Goal: Task Accomplishment & Management: Complete application form

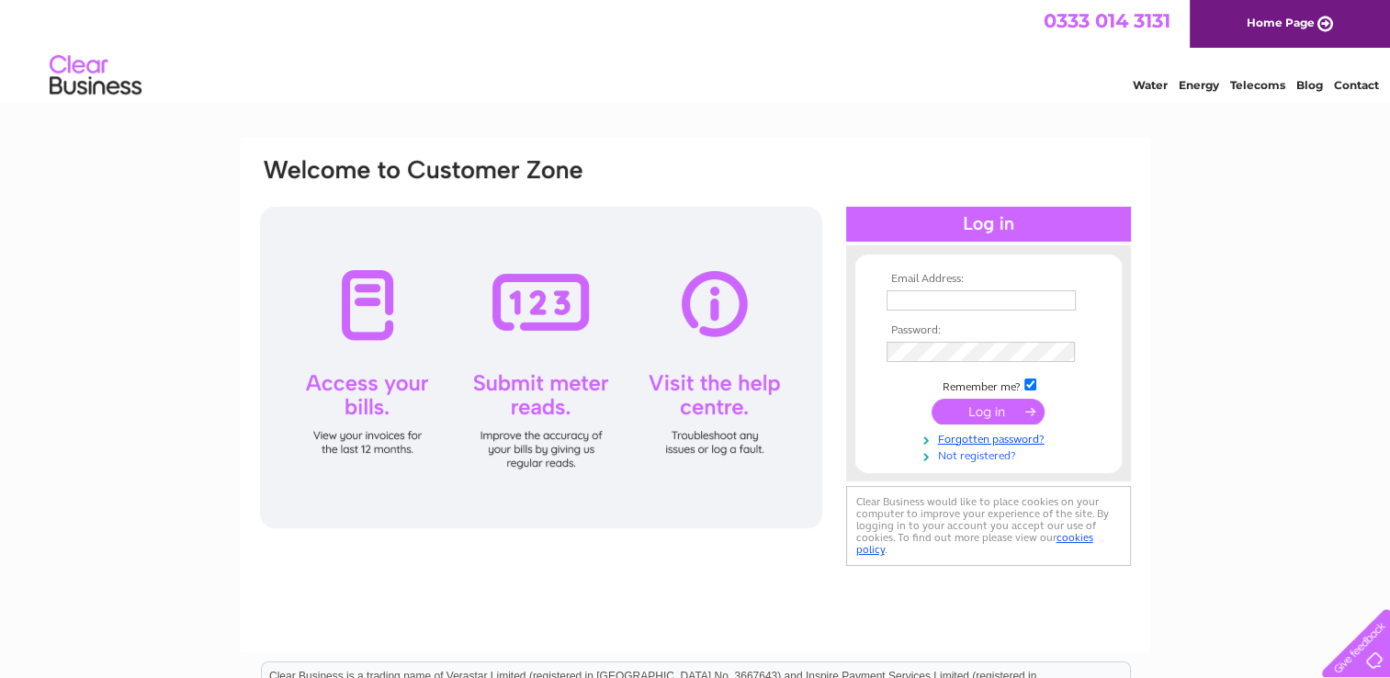
click at [974, 459] on link "Not registered?" at bounding box center [991, 454] width 209 height 17
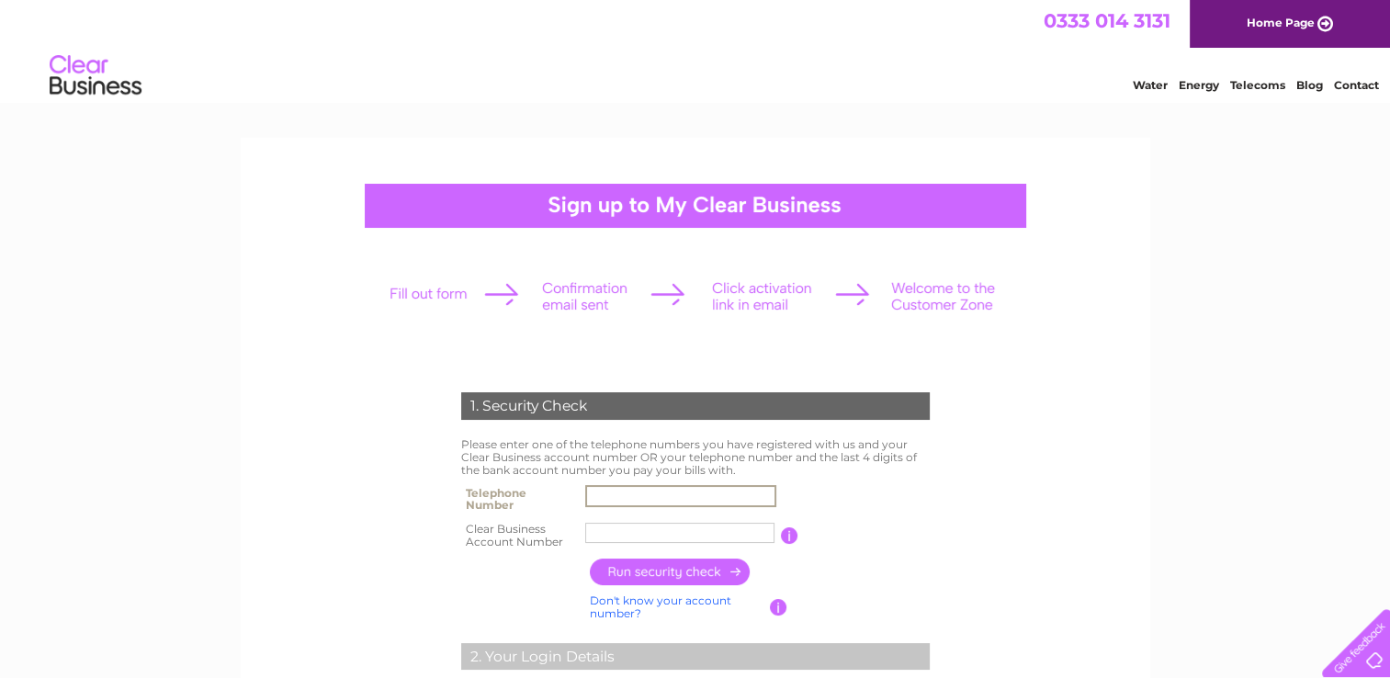
click at [623, 494] on input "text" at bounding box center [680, 496] width 191 height 22
type input "09702528123"
type input "Captive S"
type input "6"
click at [596, 494] on input "09702528123" at bounding box center [680, 496] width 191 height 22
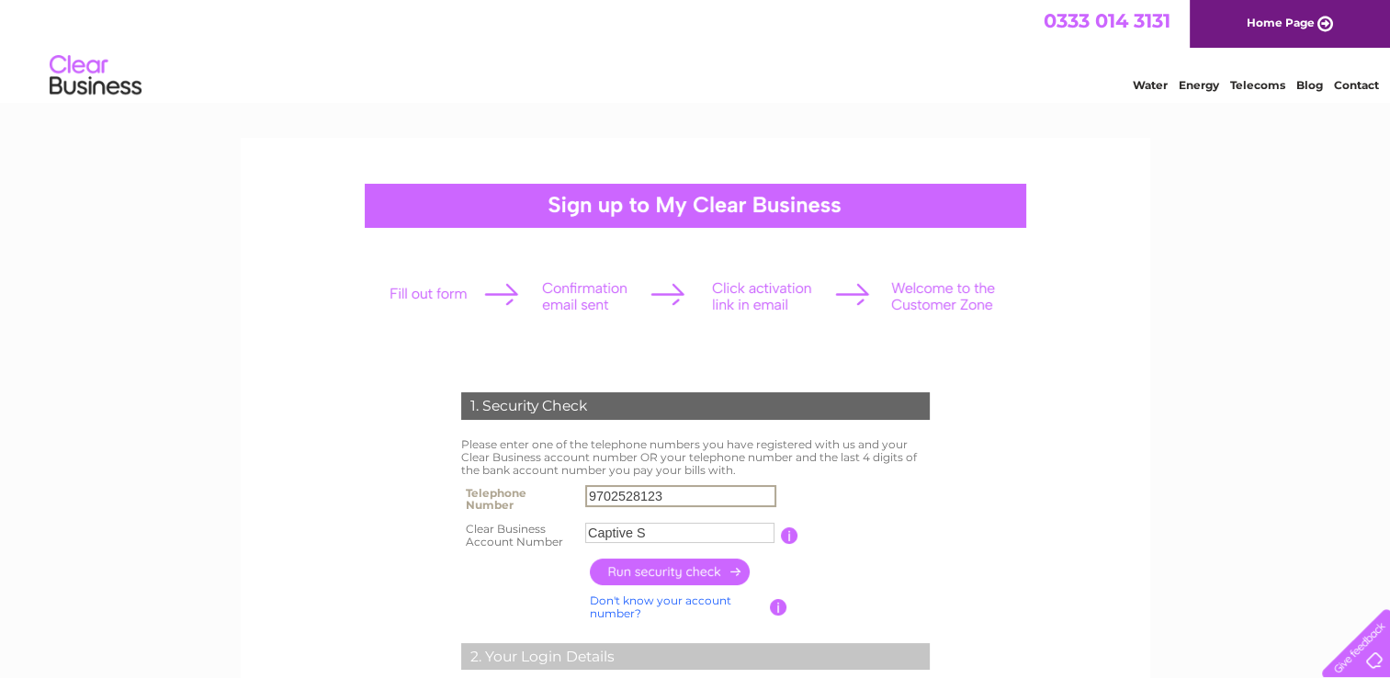
type input "9702528123"
click at [654, 533] on input "Captive S" at bounding box center [680, 533] width 191 height 22
type input "C"
paste input "CB950672"
type input "CB950672"
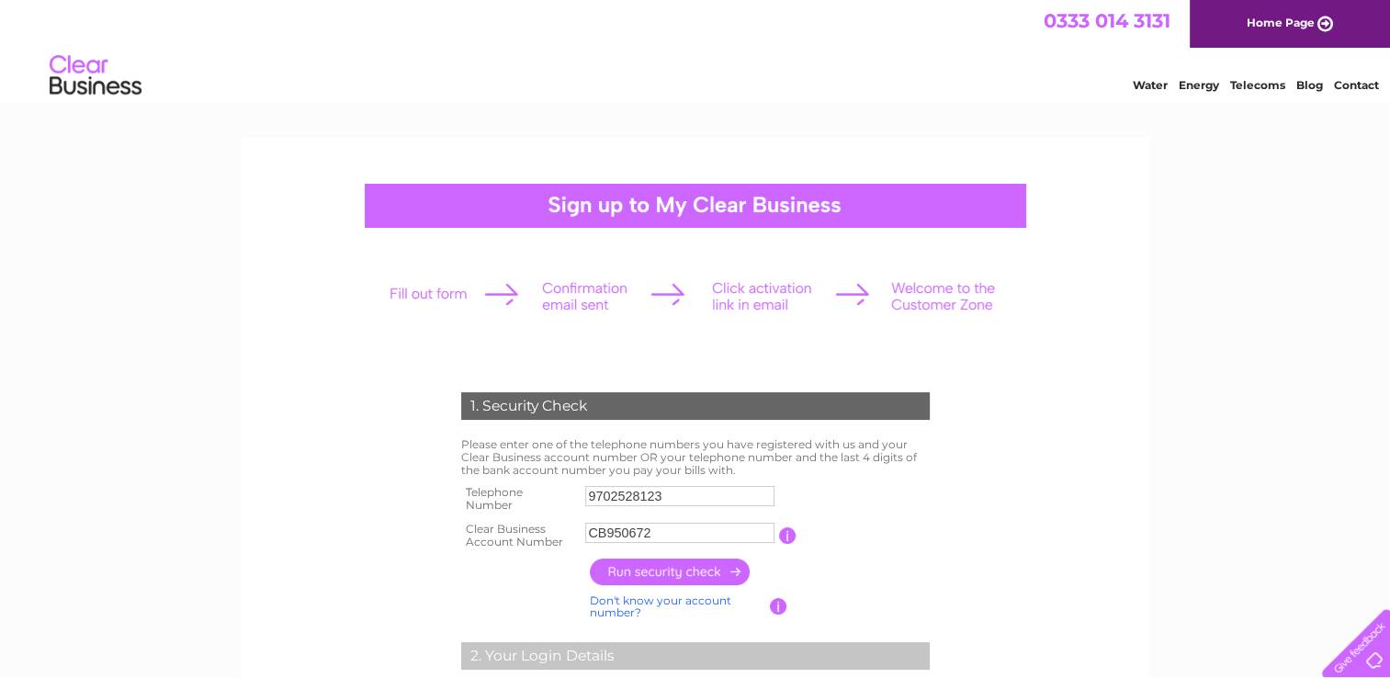
click at [720, 571] on input "button" at bounding box center [671, 572] width 162 height 27
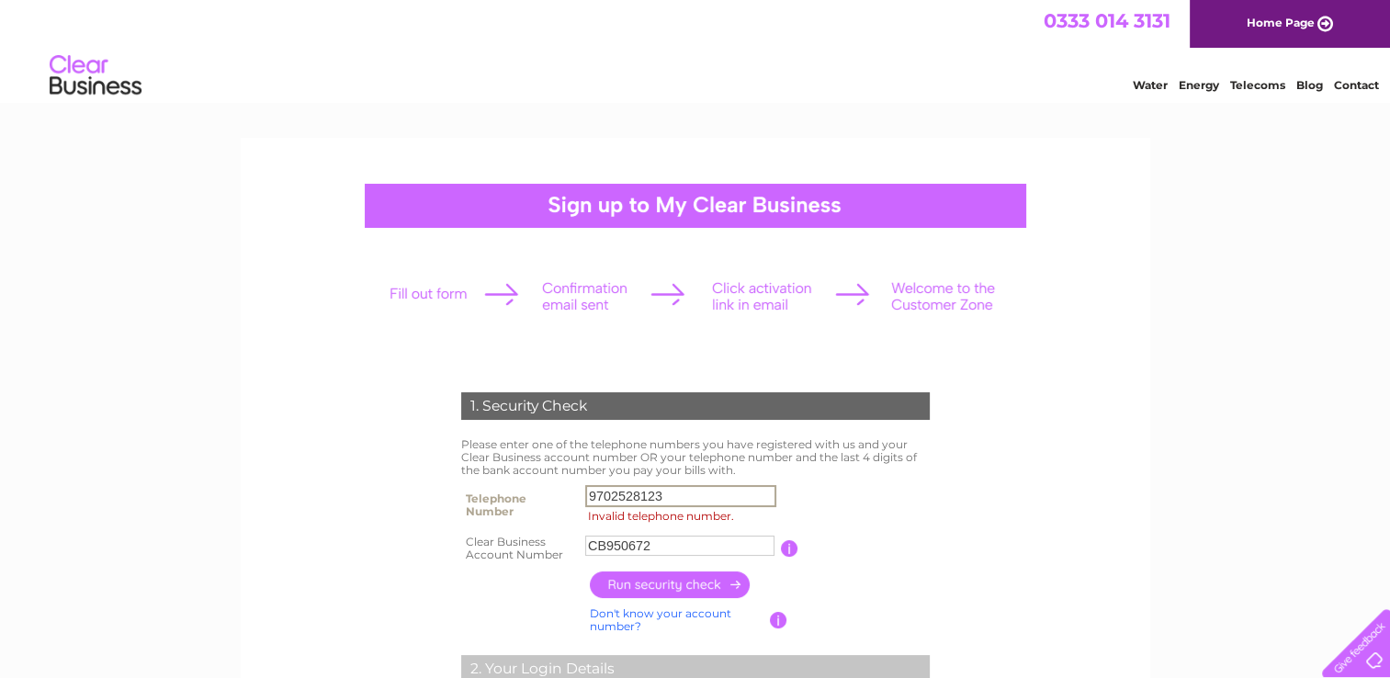
click at [675, 494] on input "9702528123" at bounding box center [680, 496] width 191 height 22
type input "9"
click at [622, 494] on input "Invalid telephone number." at bounding box center [680, 496] width 191 height 22
paste input "20 6690 504"
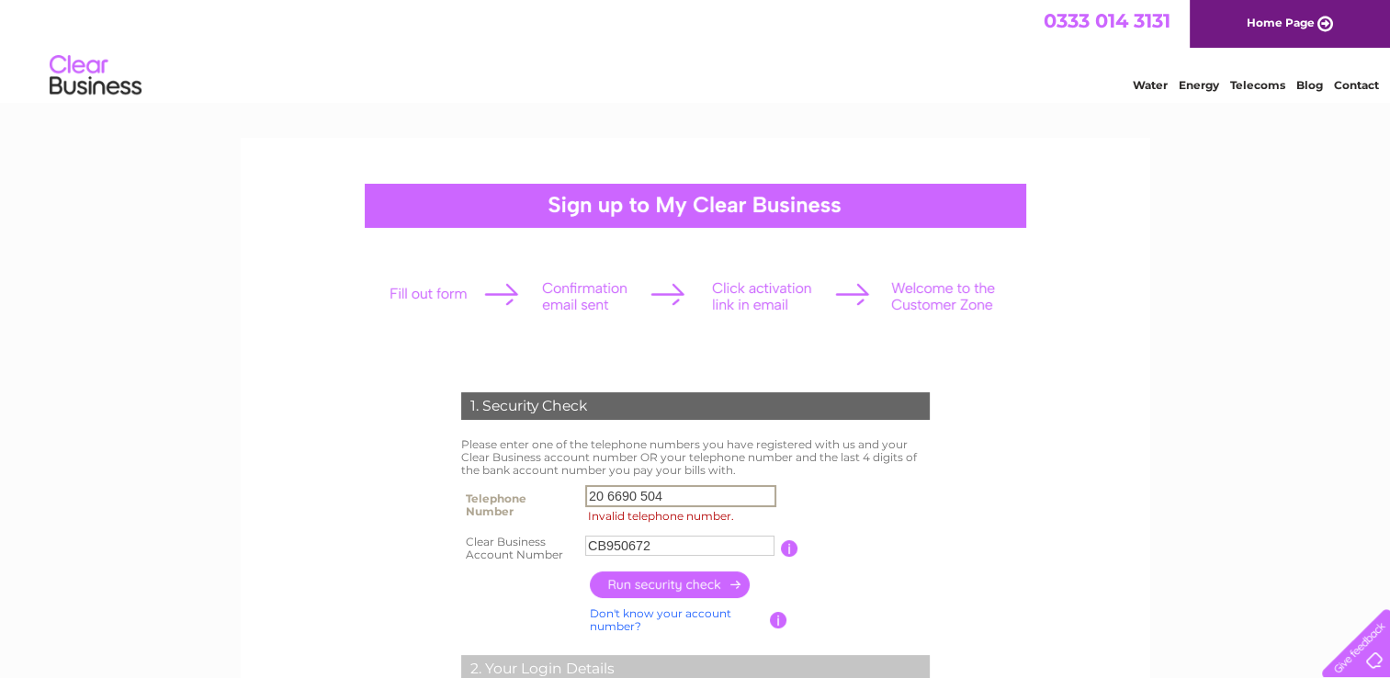
click at [607, 497] on input "20 6690 504" at bounding box center [680, 496] width 191 height 22
click at [876, 591] on td at bounding box center [759, 585] width 349 height 36
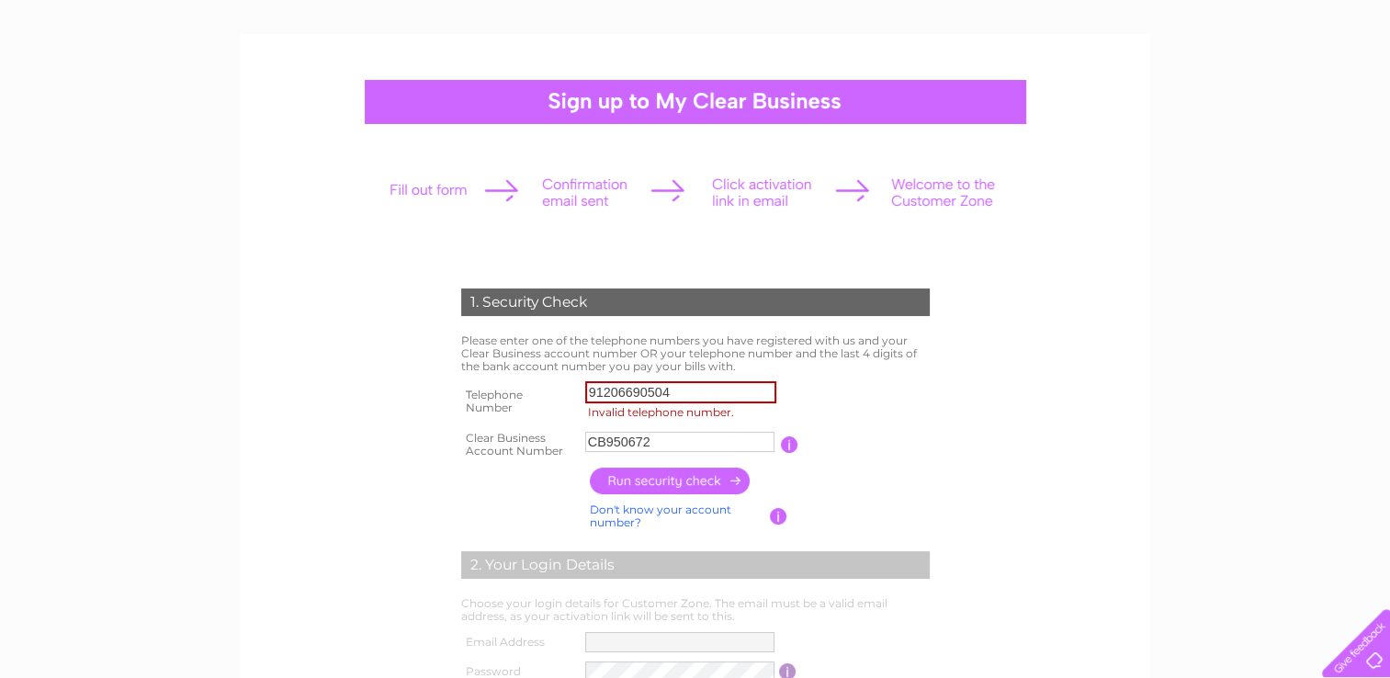
scroll to position [184, 0]
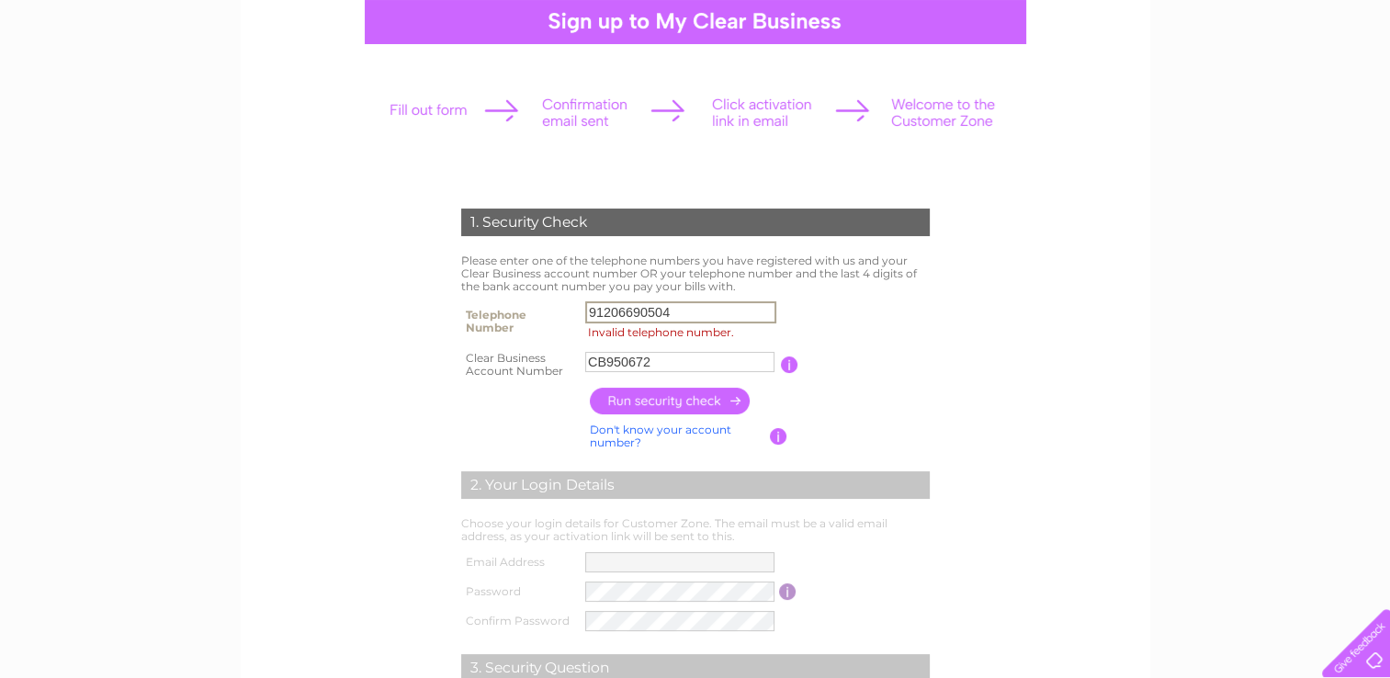
click at [603, 311] on input "91206690504" at bounding box center [680, 312] width 191 height 22
click at [940, 361] on div "1. Security Check Please enter one of the telephone numbers you have registered…" at bounding box center [695, 513] width 554 height 646
click at [677, 309] on input "20669050" at bounding box center [680, 312] width 191 height 22
type input "2"
click at [894, 348] on td "You will find your account number on the top right corner of your bill and it w…" at bounding box center [867, 364] width 136 height 37
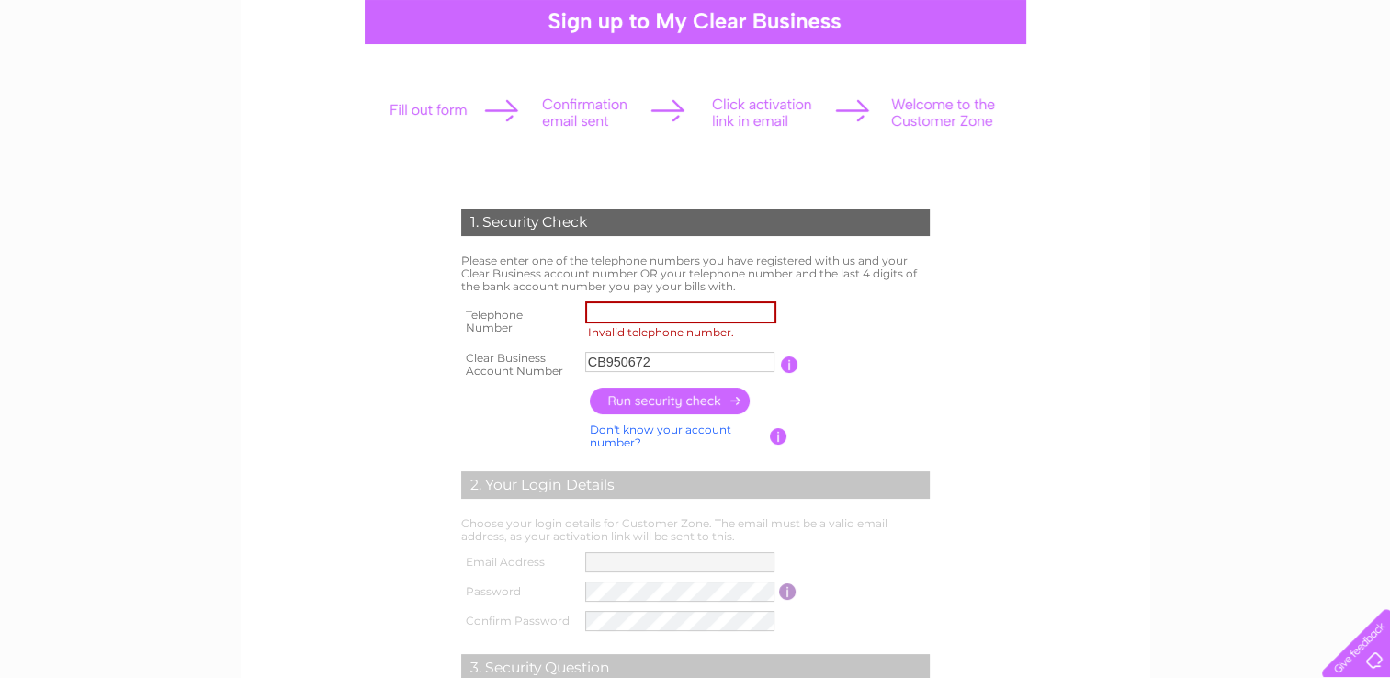
click at [1039, 389] on form "1. Security Check Please enter one of the telephone numbers you have registered…" at bounding box center [695, 522] width 875 height 701
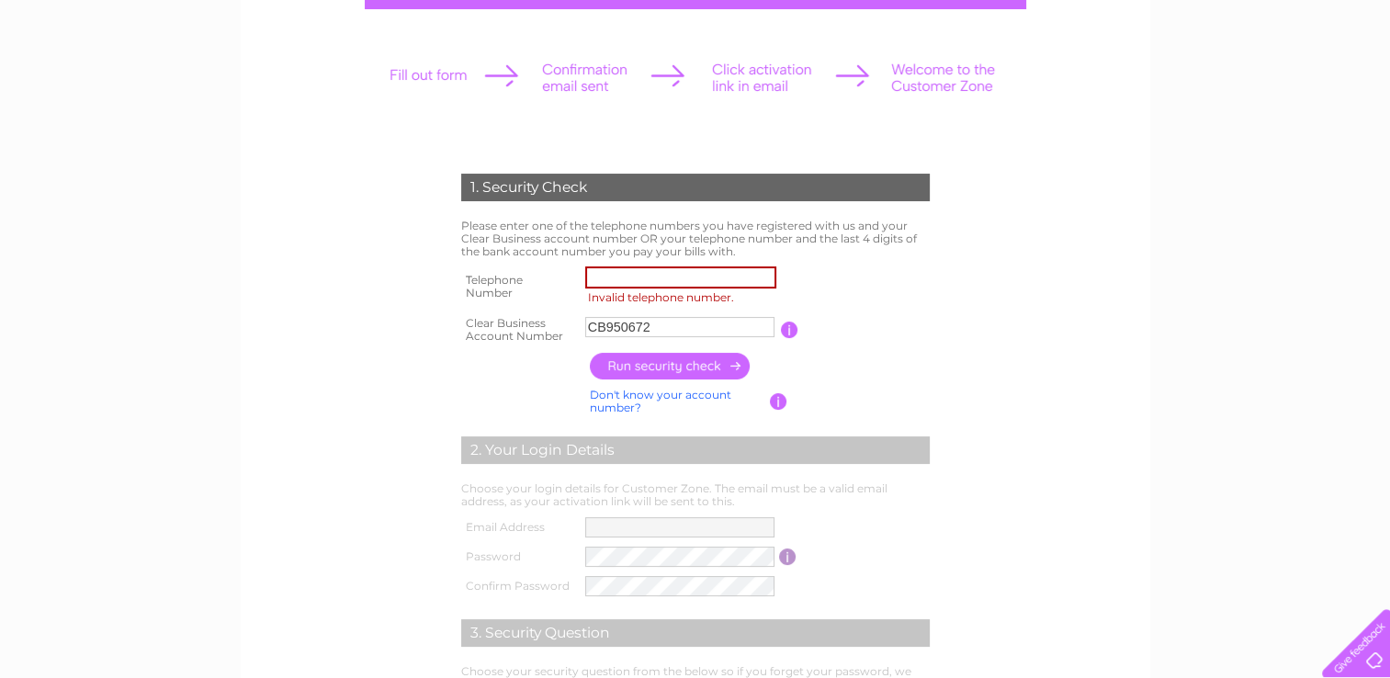
scroll to position [210, 0]
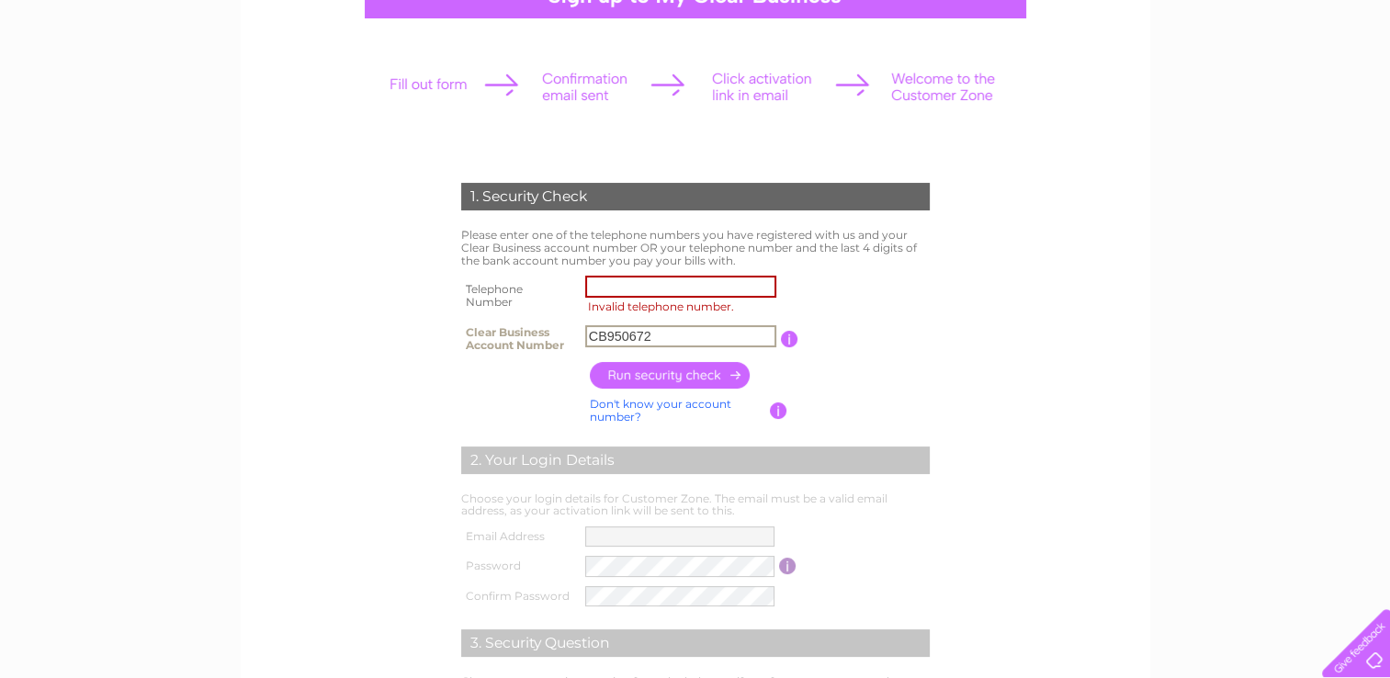
click at [671, 335] on input "CB950672" at bounding box center [680, 336] width 191 height 22
click at [630, 280] on input "Invalid telephone number." at bounding box center [680, 287] width 191 height 22
click at [934, 384] on td at bounding box center [759, 375] width 349 height 36
click at [660, 290] on input "6103858" at bounding box center [680, 287] width 191 height 22
type input "6"
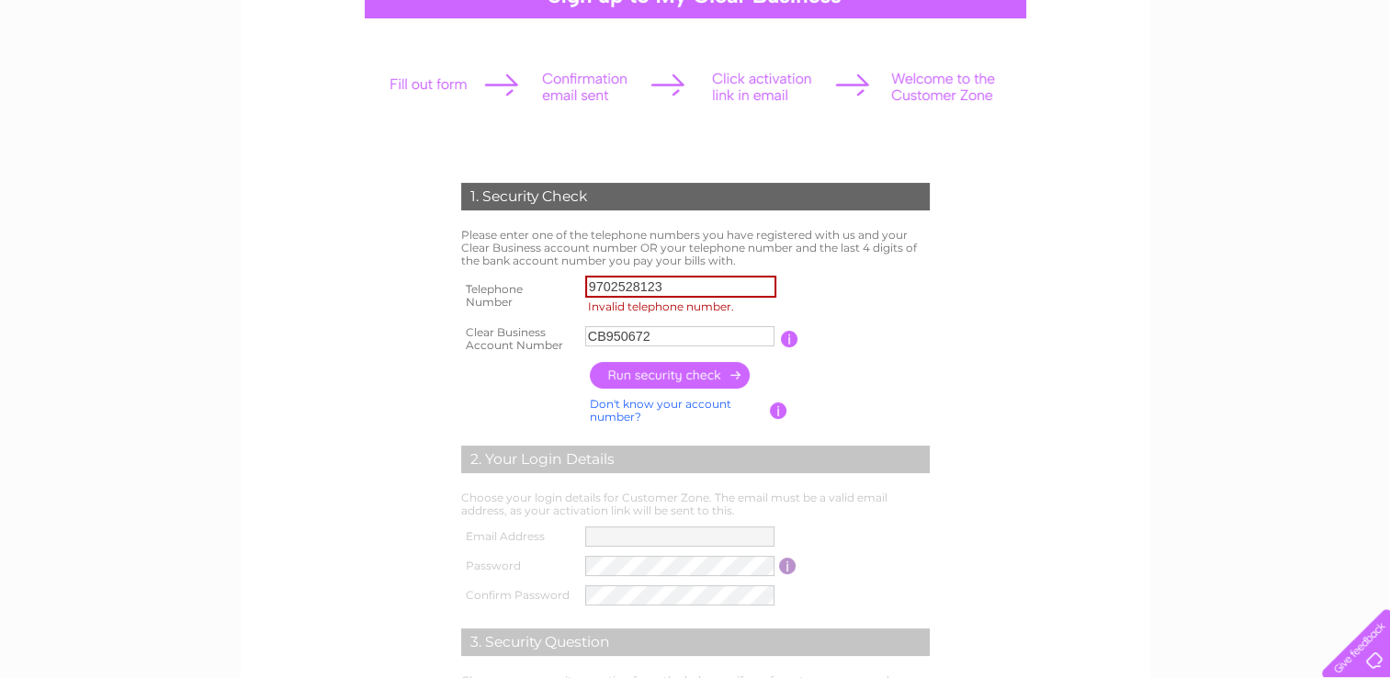
click at [1040, 296] on form "1. Security Check Please enter one of the telephone numbers you have registered…" at bounding box center [695, 496] width 875 height 701
click at [679, 333] on input "CB950672" at bounding box center [680, 336] width 191 height 22
click at [1105, 310] on form "1. Security Check Please enter one of the telephone numbers you have registered…" at bounding box center [695, 496] width 875 height 701
click at [684, 288] on input "9702528123" at bounding box center [680, 287] width 191 height 22
type input "9"
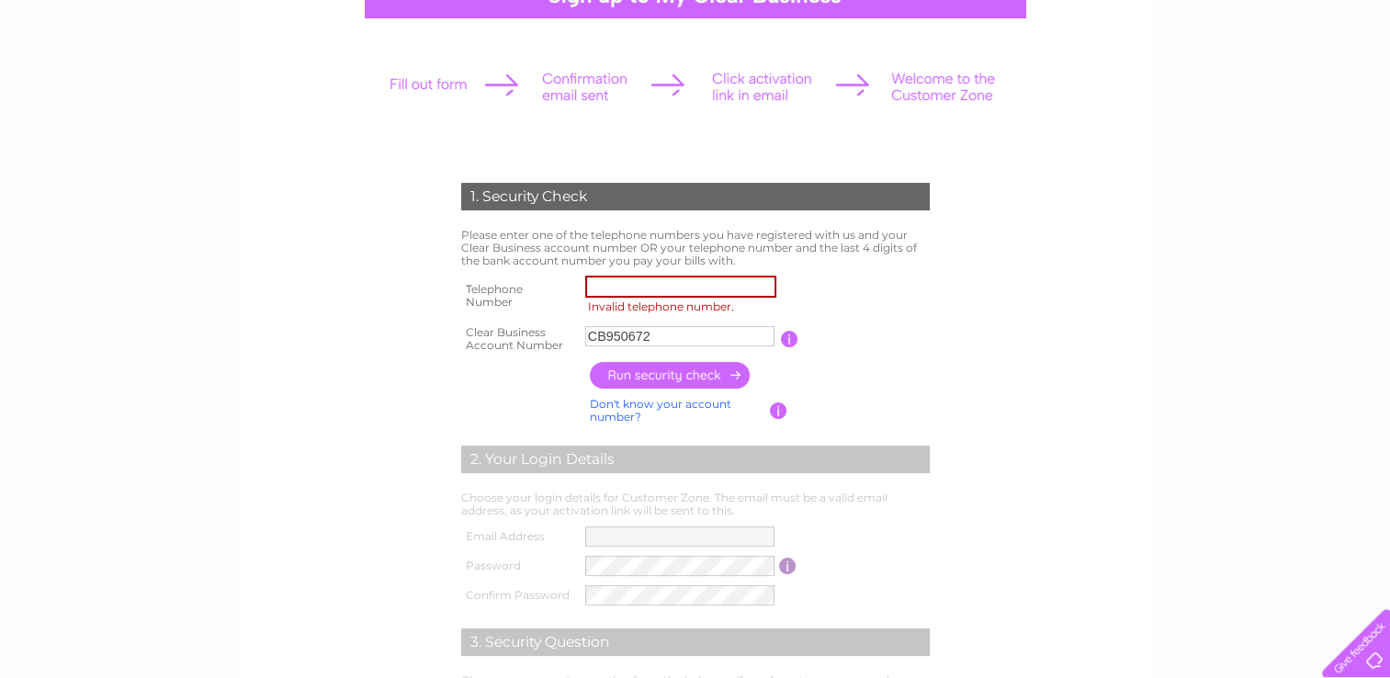
click at [1036, 288] on form "1. Security Check Please enter one of the telephone numbers you have registered…" at bounding box center [695, 496] width 875 height 701
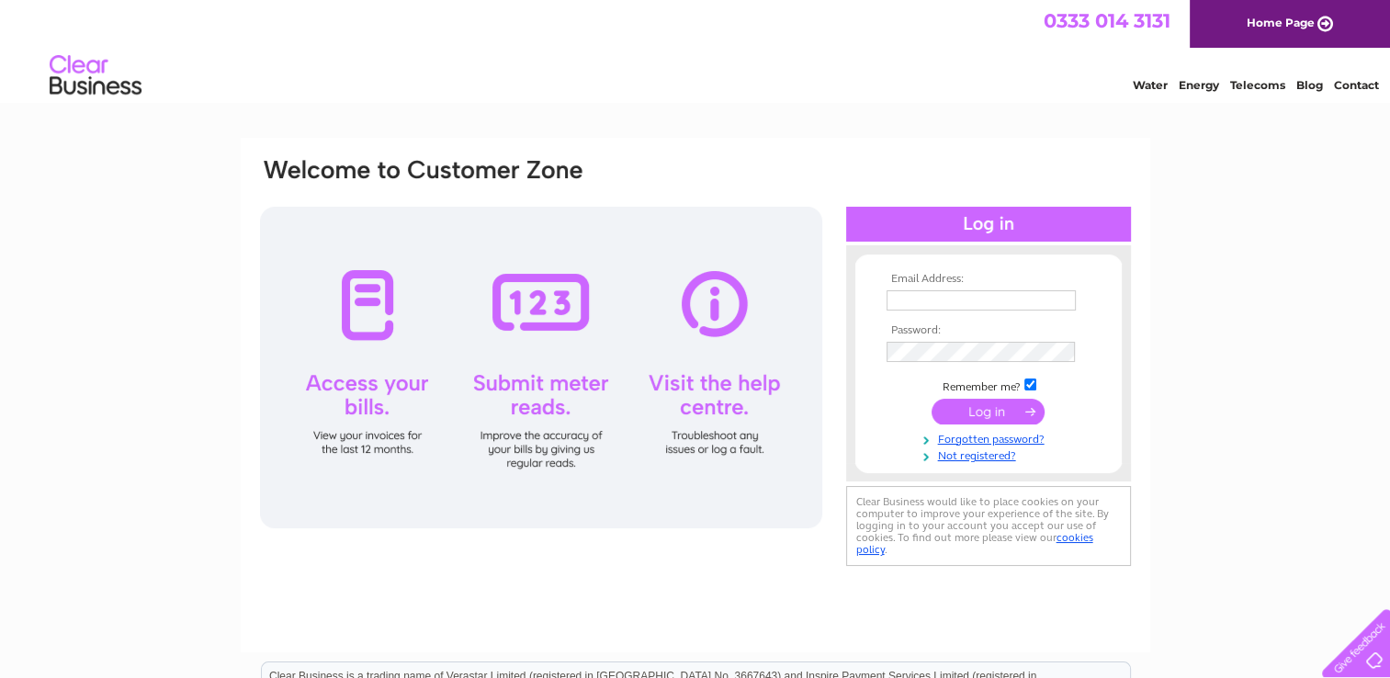
click at [386, 346] on div at bounding box center [541, 368] width 562 height 322
click at [369, 388] on div at bounding box center [541, 368] width 562 height 322
click at [378, 450] on div at bounding box center [541, 368] width 562 height 322
click at [1147, 83] on link "Water" at bounding box center [1150, 85] width 35 height 14
click at [981, 460] on link "Not registered?" at bounding box center [991, 454] width 209 height 17
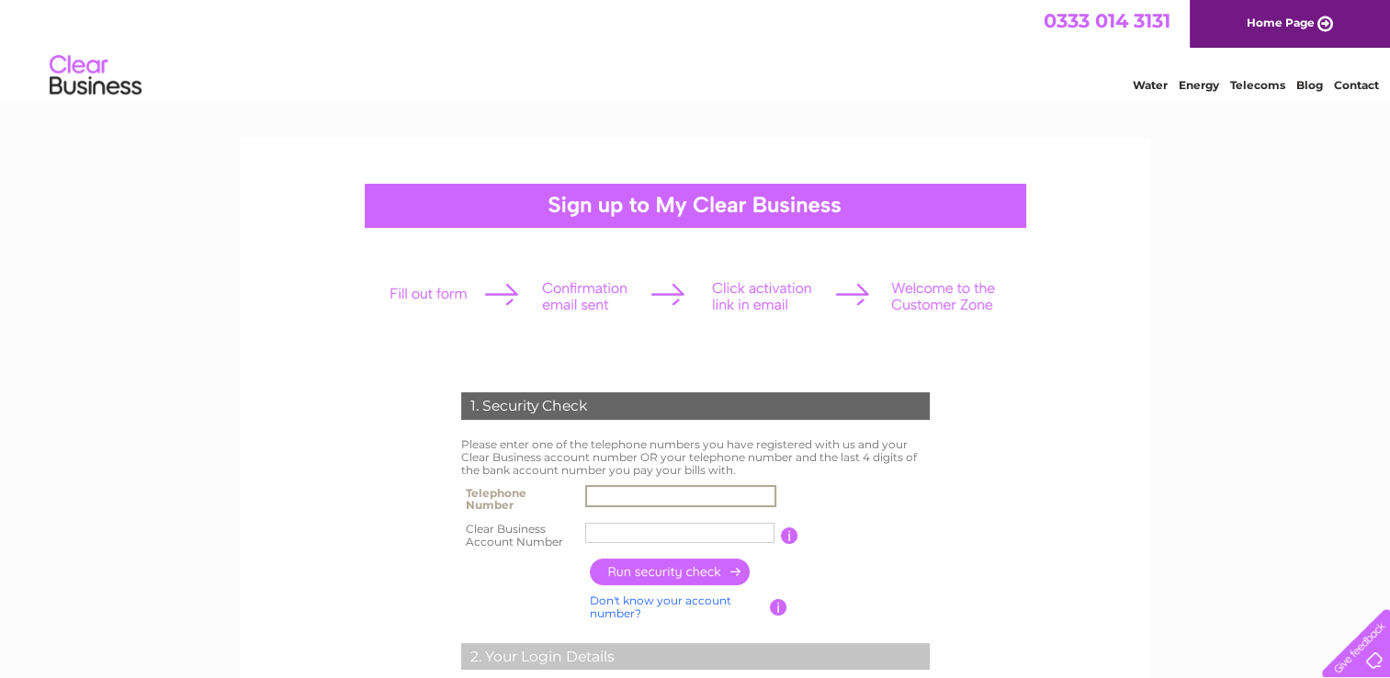
click at [607, 498] on input "text" at bounding box center [680, 496] width 191 height 22
type input "9702518123"
click at [618, 531] on input "text" at bounding box center [680, 533] width 191 height 22
paste input "CB950672"
type input "CB950672"
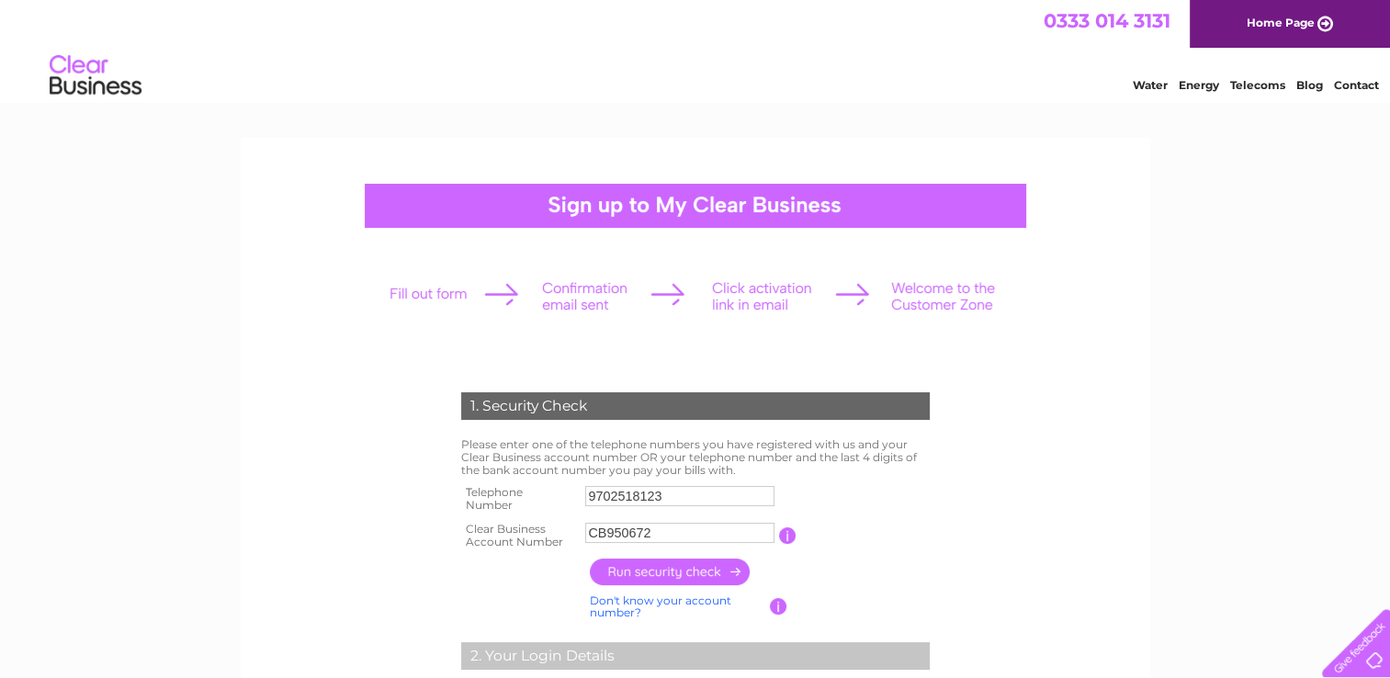
click at [838, 569] on td at bounding box center [759, 572] width 349 height 36
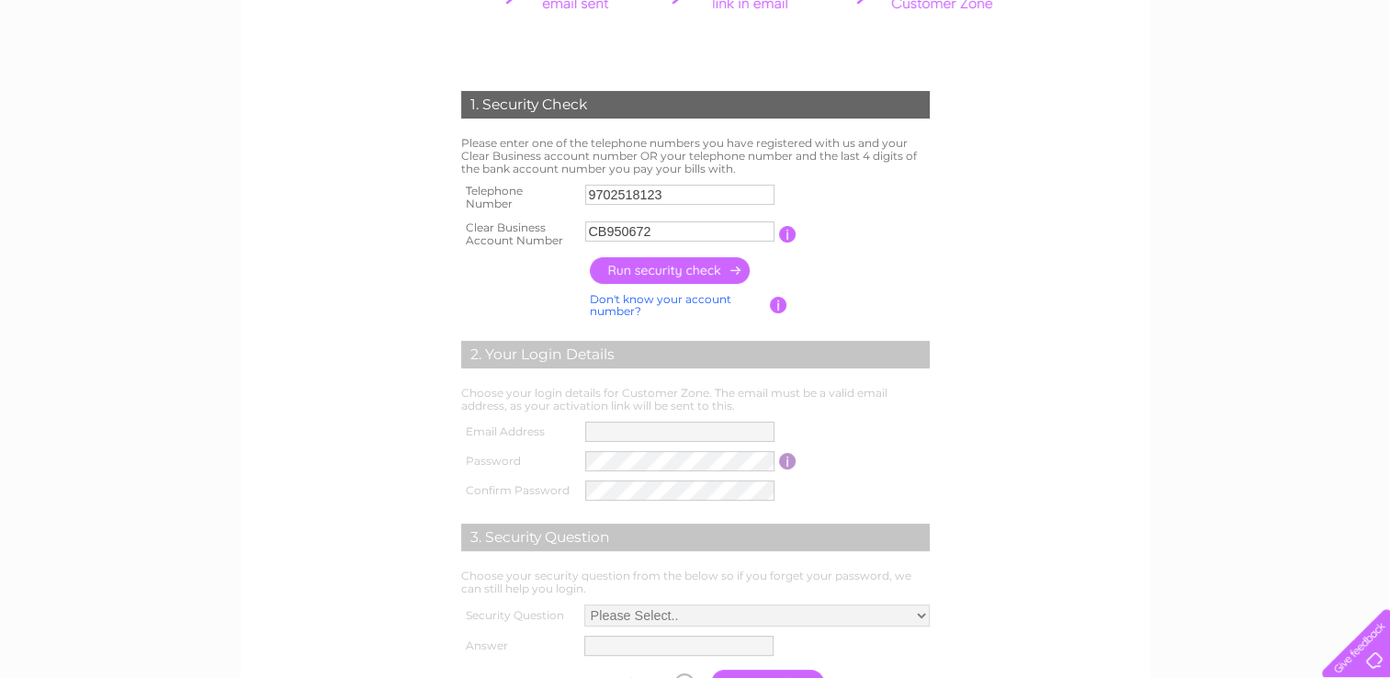
scroll to position [304, 0]
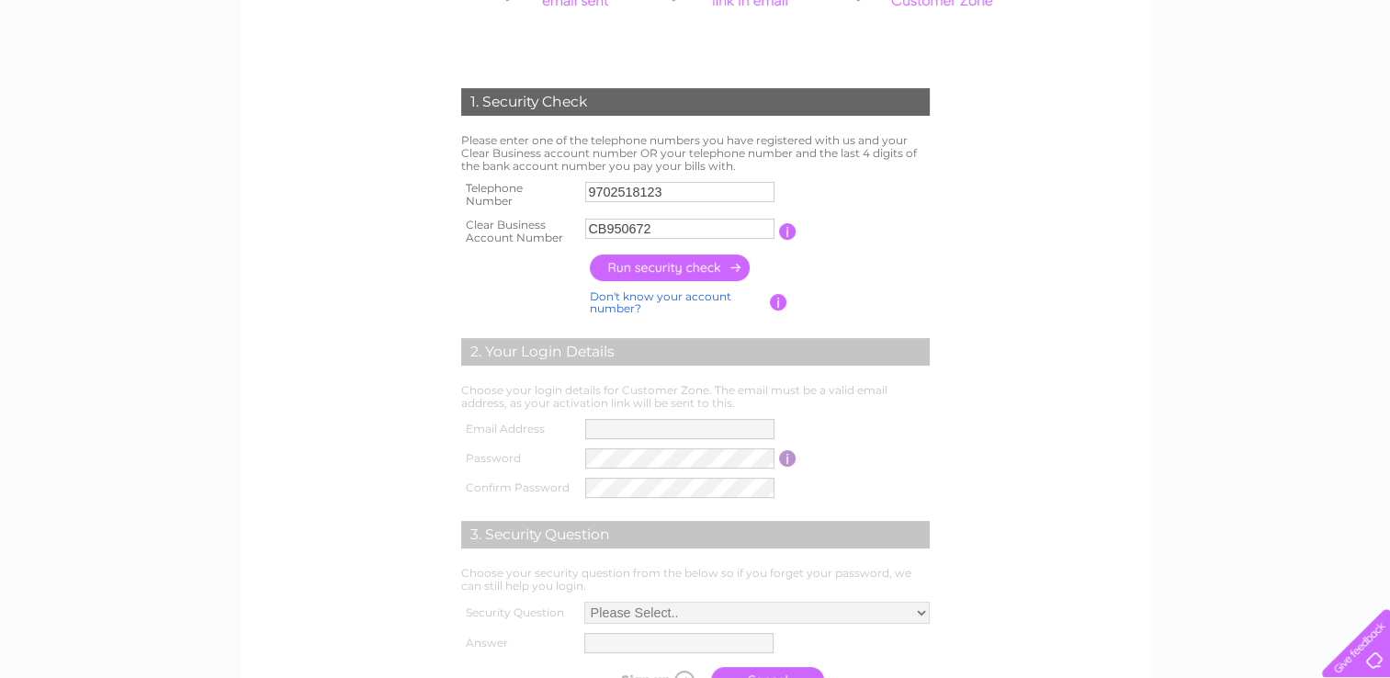
click at [658, 267] on input "button" at bounding box center [671, 268] width 162 height 27
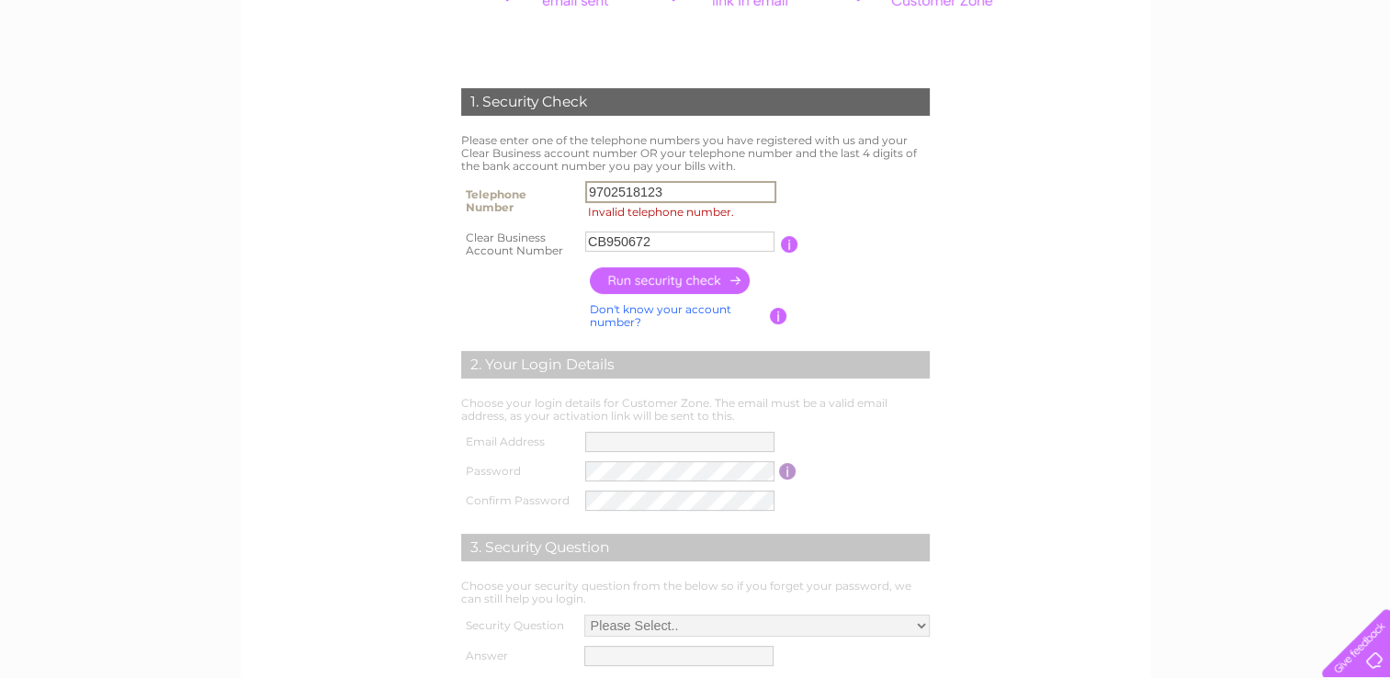
click at [675, 196] on input "9702518123" at bounding box center [680, 192] width 191 height 22
type input "9"
paste input "20 6690 504"
click at [689, 279] on input "button" at bounding box center [671, 280] width 162 height 27
click at [588, 193] on input "206690504" at bounding box center [680, 192] width 191 height 22
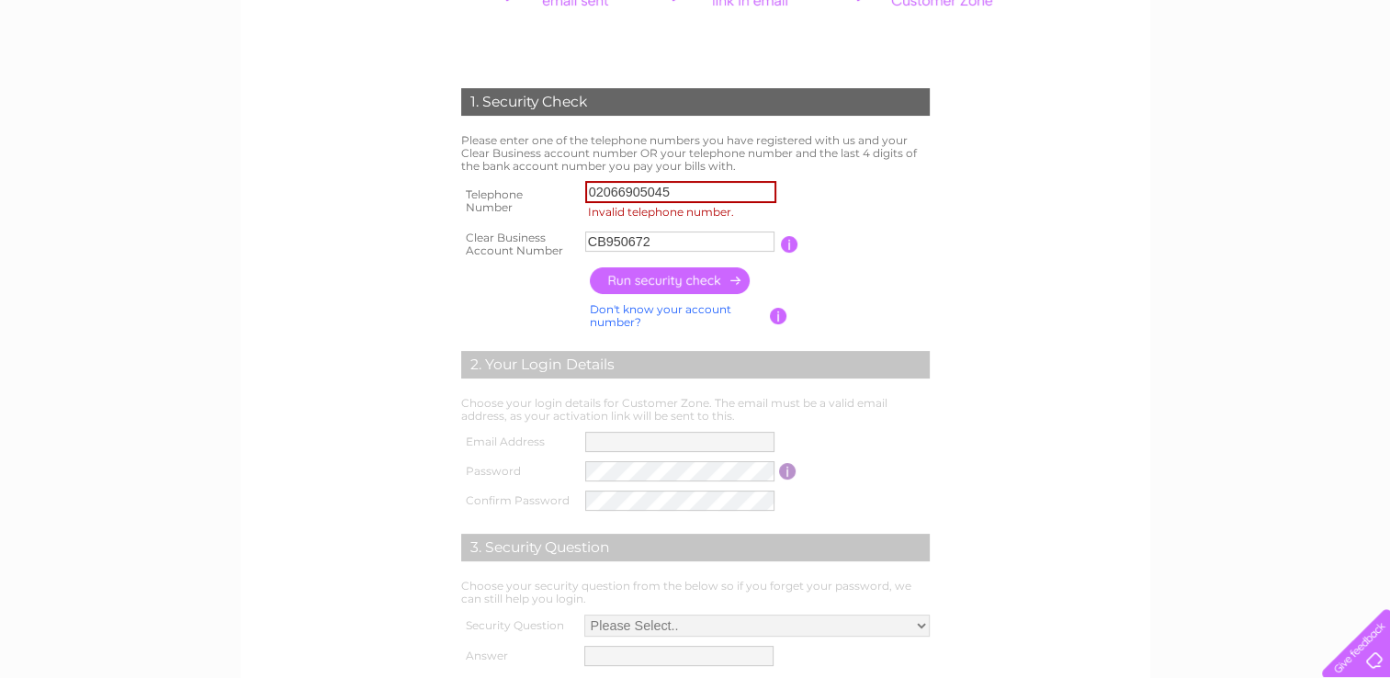
click at [652, 275] on input "button" at bounding box center [671, 280] width 162 height 27
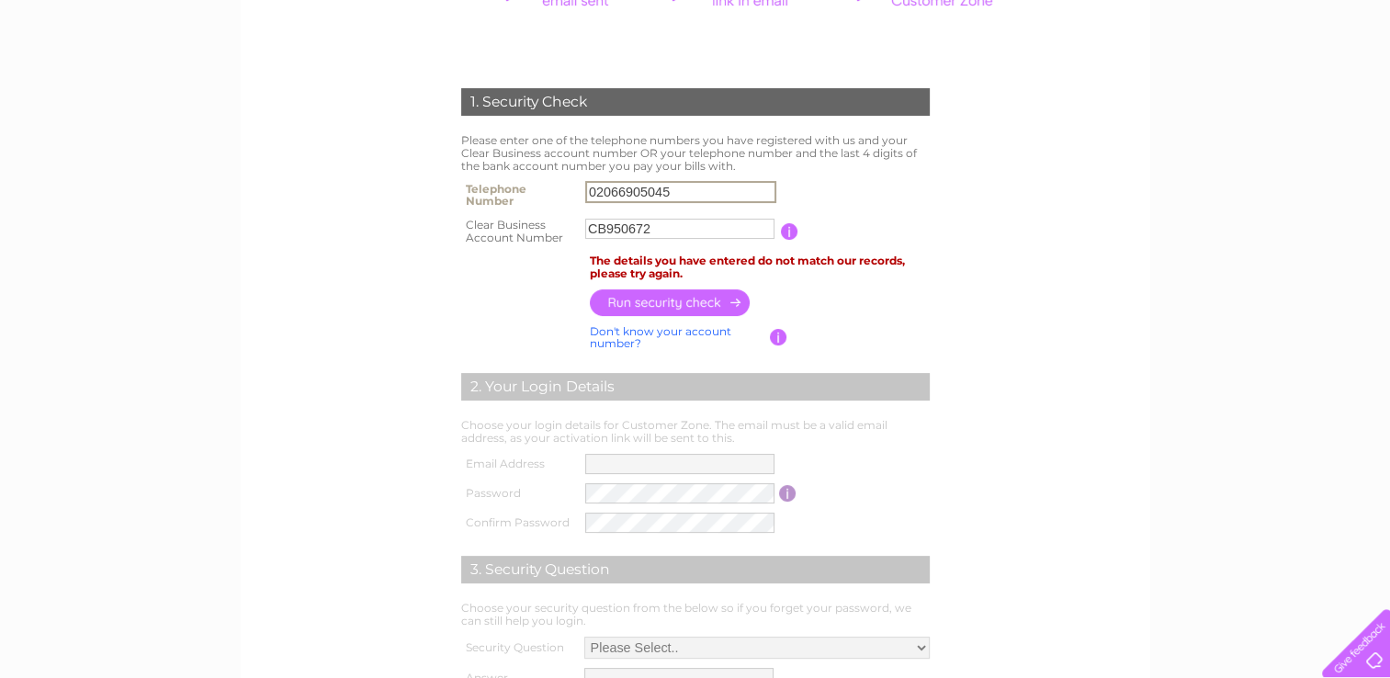
click at [599, 189] on input "02066905045" at bounding box center [680, 192] width 191 height 22
click at [937, 468] on div "1. Security Check Please enter one of the telephone numbers you have registered…" at bounding box center [695, 403] width 554 height 667
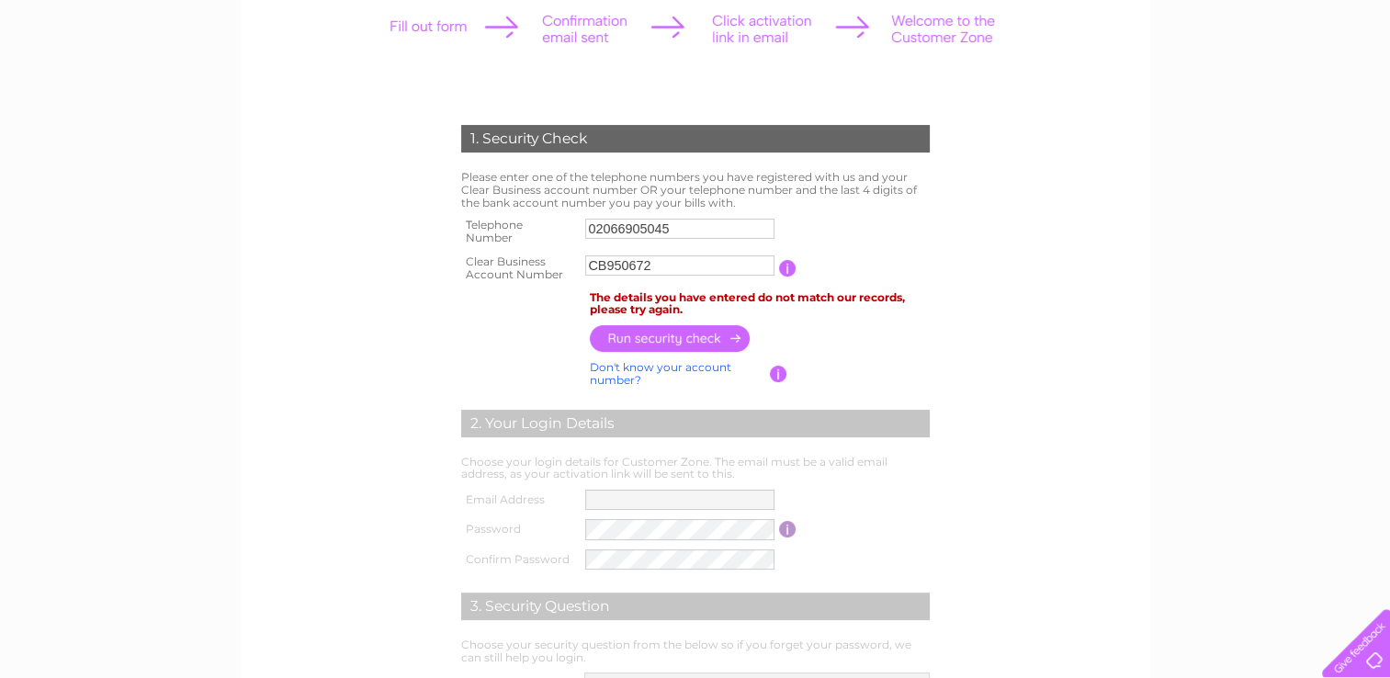
scroll to position [231, 0]
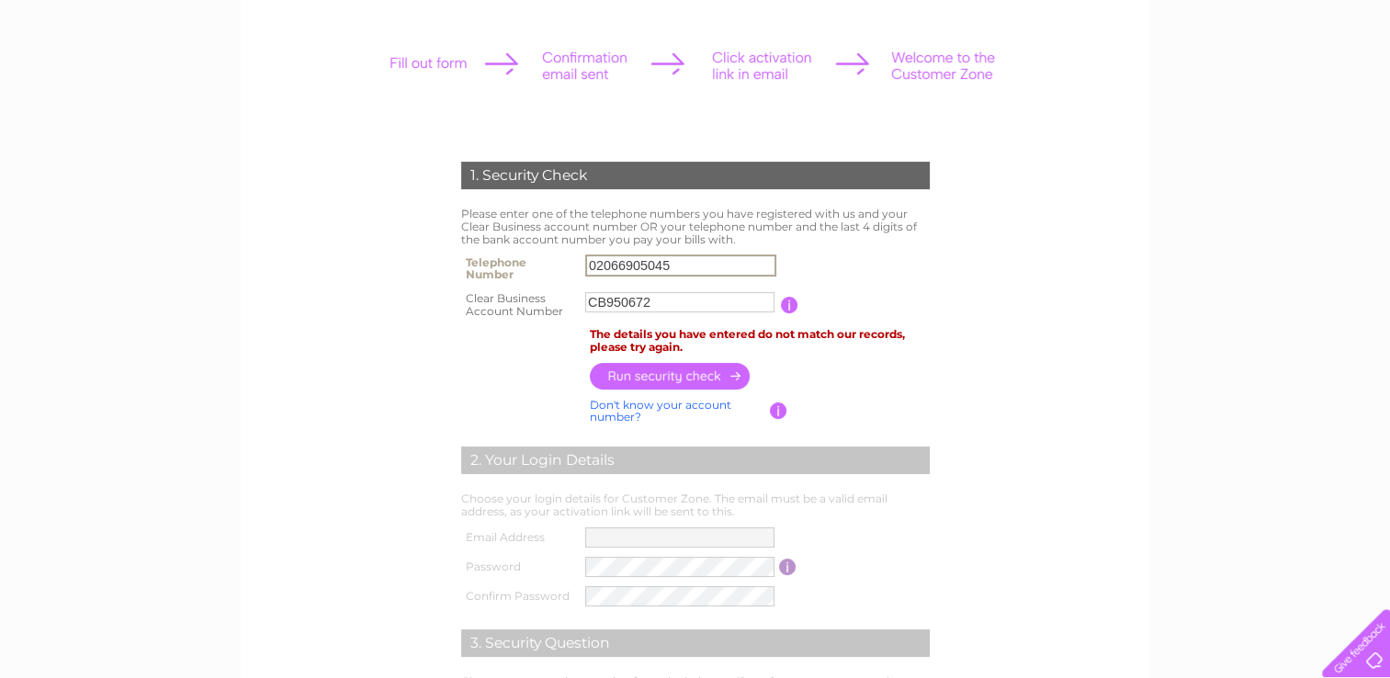
click at [698, 270] on input "02066905045" at bounding box center [680, 266] width 191 height 22
type input "0"
click at [958, 372] on div "1. Security Check Please enter one of the telephone numbers you have registered…" at bounding box center [695, 477] width 554 height 668
click at [690, 373] on input "button" at bounding box center [671, 376] width 162 height 27
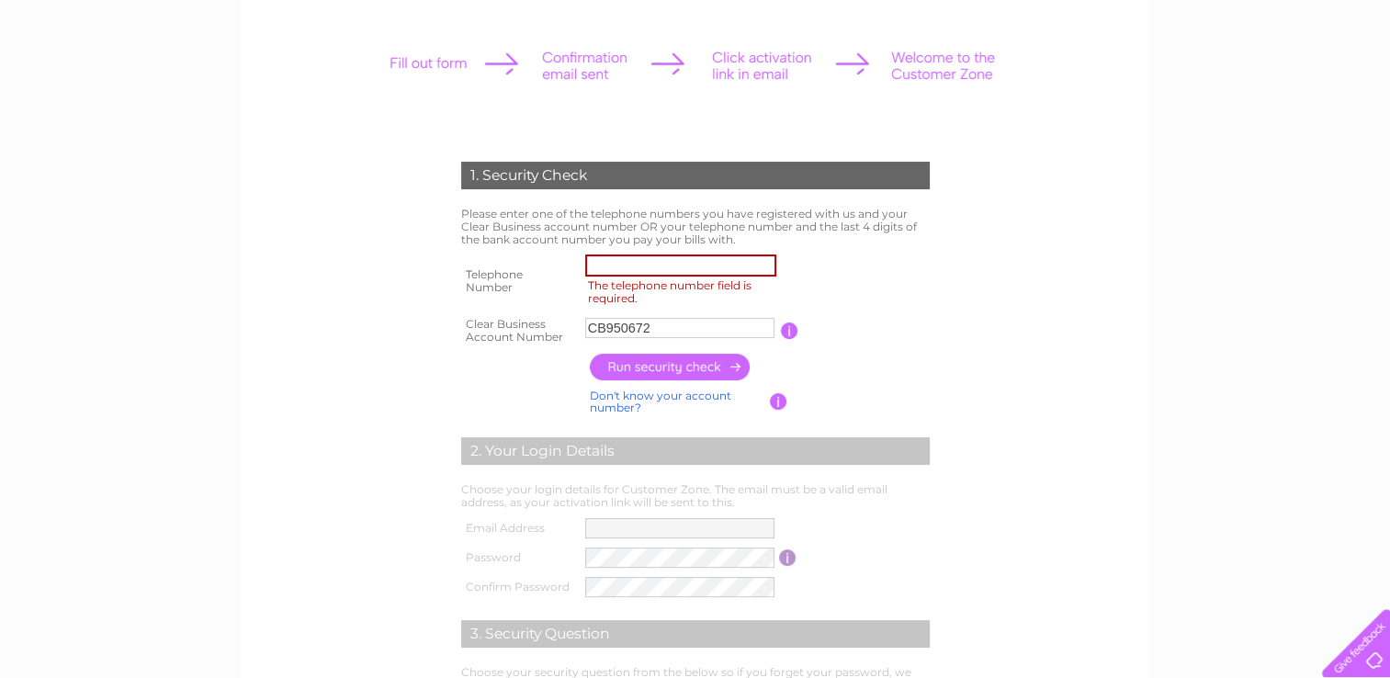
click at [645, 368] on input "button" at bounding box center [671, 367] width 162 height 27
click at [613, 262] on input "The telephone number field is required." at bounding box center [680, 266] width 191 height 22
click at [651, 357] on input "button" at bounding box center [671, 367] width 162 height 27
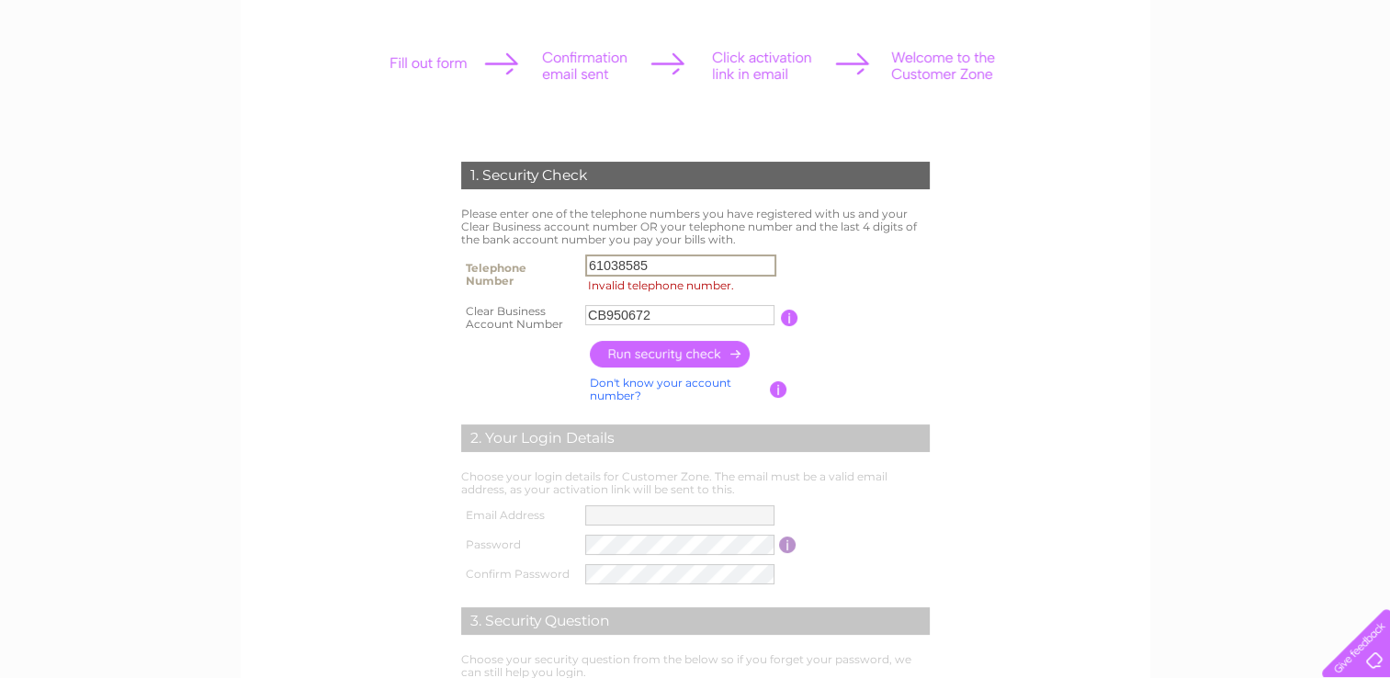
click at [656, 267] on input "61038585" at bounding box center [680, 266] width 191 height 22
type input "6"
type input "4"
click at [668, 362] on input "button" at bounding box center [671, 354] width 162 height 27
click at [669, 359] on input "button" at bounding box center [671, 354] width 162 height 27
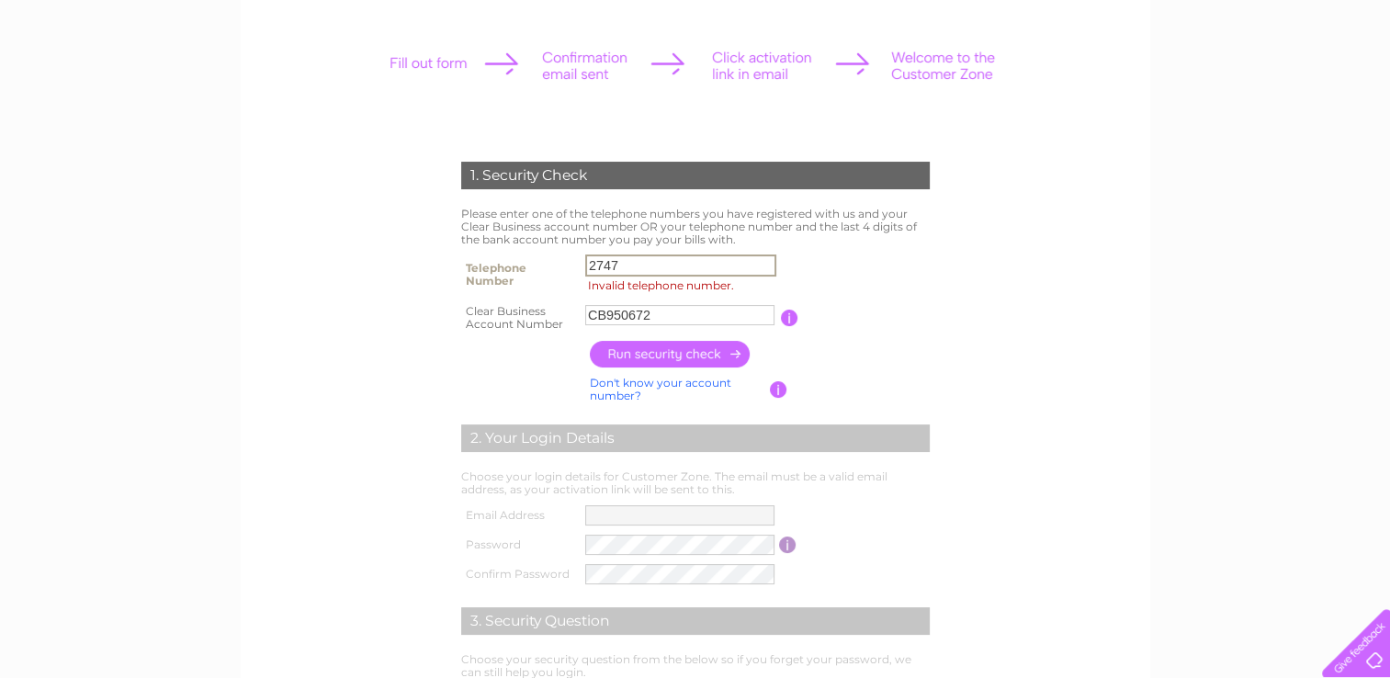
click at [631, 270] on input "2747" at bounding box center [680, 266] width 191 height 22
type input "2"
